Goal: Check status: Check status

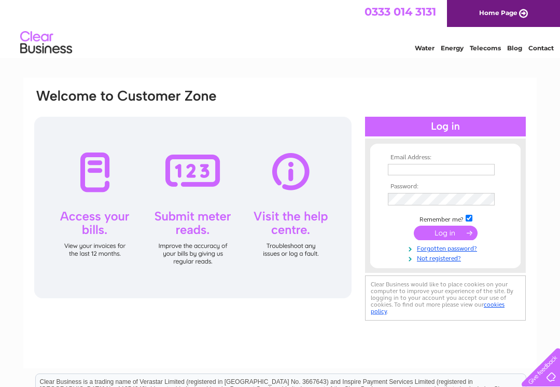
click at [456, 169] on input "text" at bounding box center [441, 169] width 107 height 11
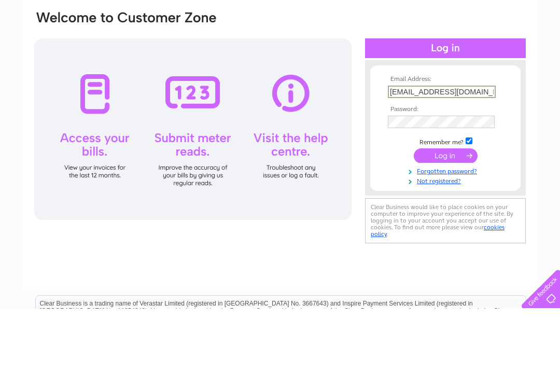
type input "susannahs.tearoom@gmail.com"
click at [443, 226] on input "submit" at bounding box center [445, 233] width 64 height 15
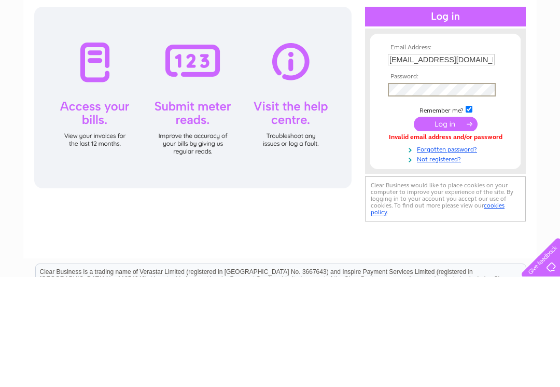
click at [449, 226] on input "submit" at bounding box center [445, 233] width 64 height 15
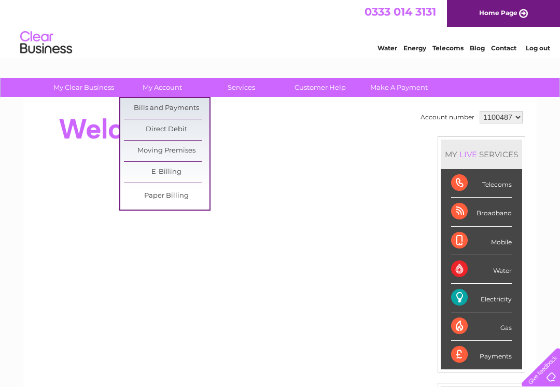
click at [187, 104] on link "Bills and Payments" at bounding box center [166, 108] width 85 height 21
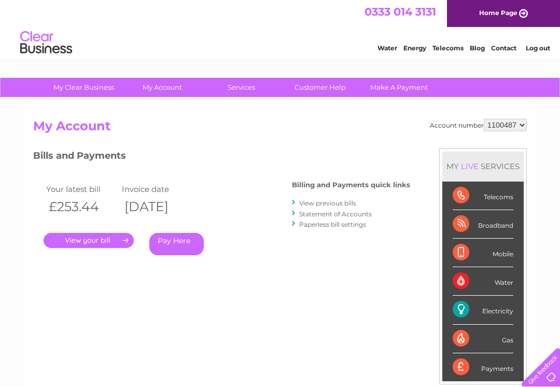
click at [91, 236] on link "." at bounding box center [89, 240] width 90 height 15
